Goal: Navigation & Orientation: Go to known website

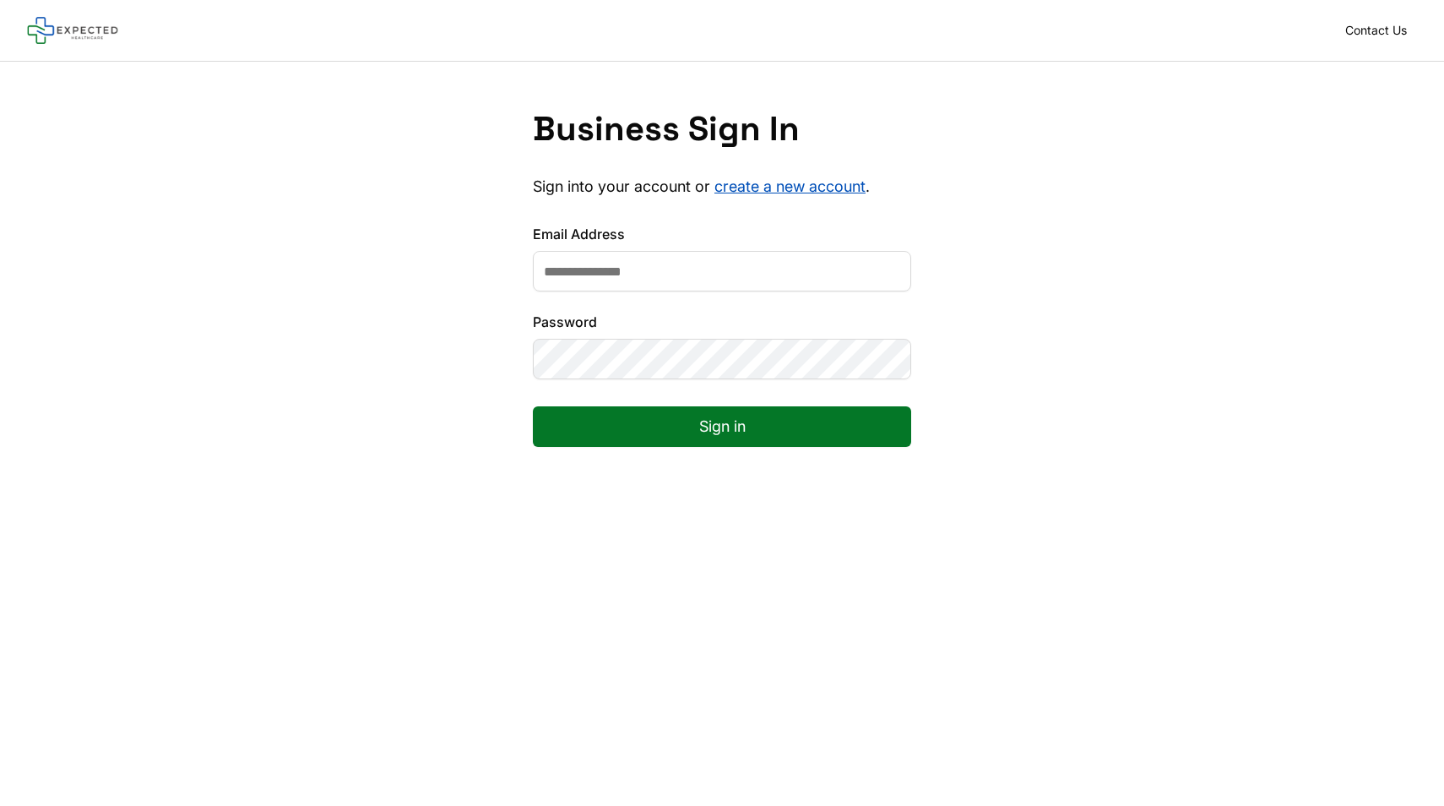
click at [43, 24] on rect at bounding box center [72, 30] width 91 height 27
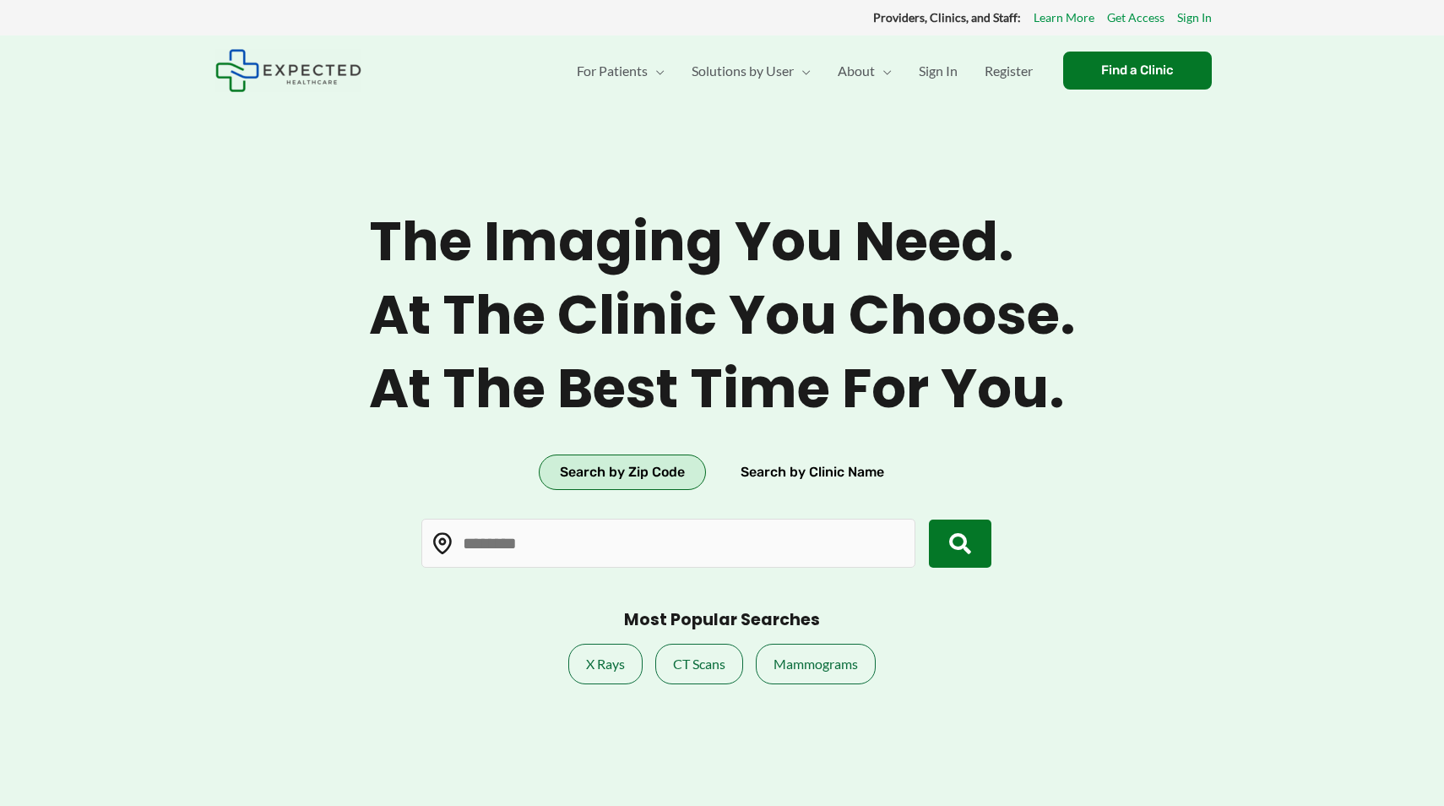
type input "*****"
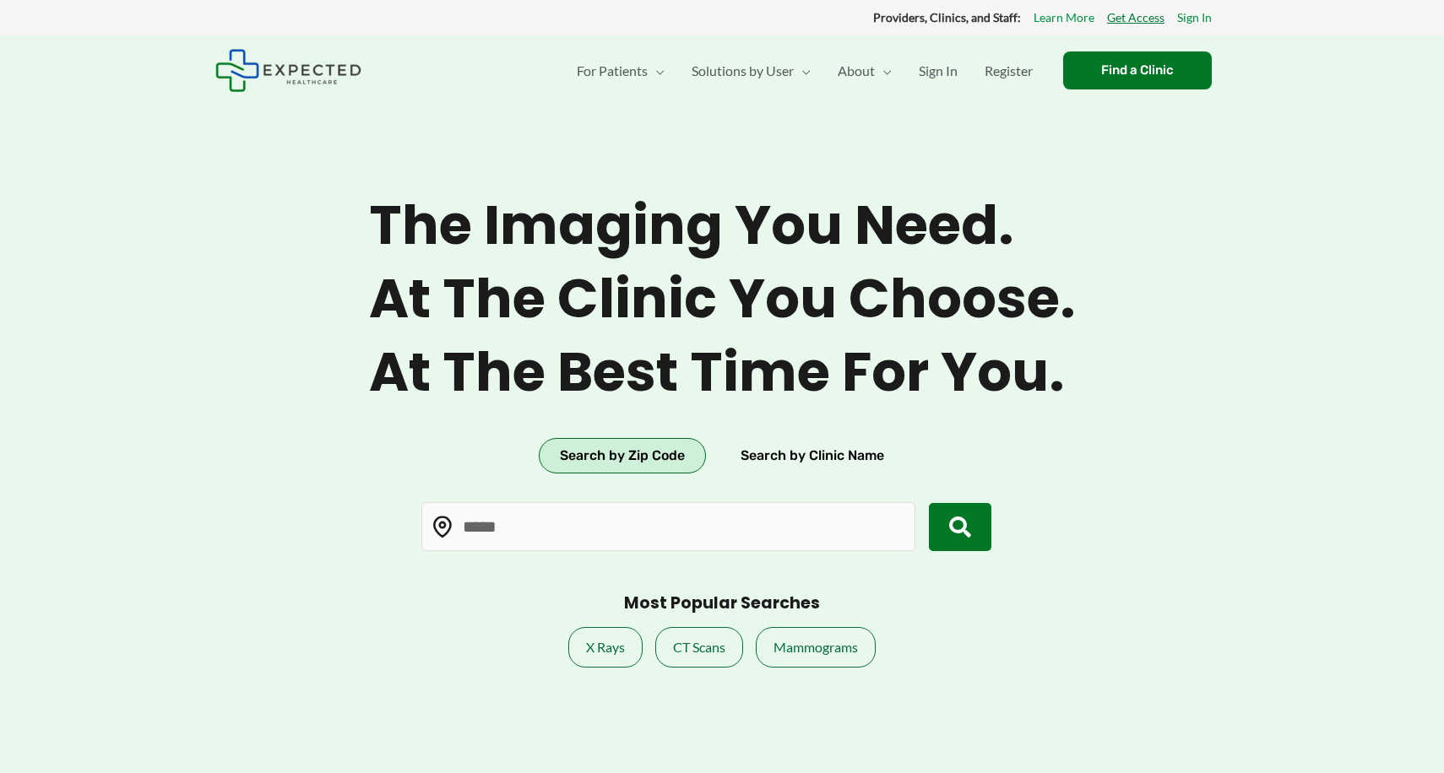
click at [1148, 19] on link "Get Access" at bounding box center [1135, 18] width 57 height 22
click at [1099, 12] on div "Learn More Get Access Sign In" at bounding box center [1123, 18] width 178 height 22
click at [1088, 12] on link "Learn More" at bounding box center [1064, 18] width 61 height 22
click at [1072, 25] on link "Learn More" at bounding box center [1064, 18] width 61 height 22
